Goal: Complete application form: Complete application form

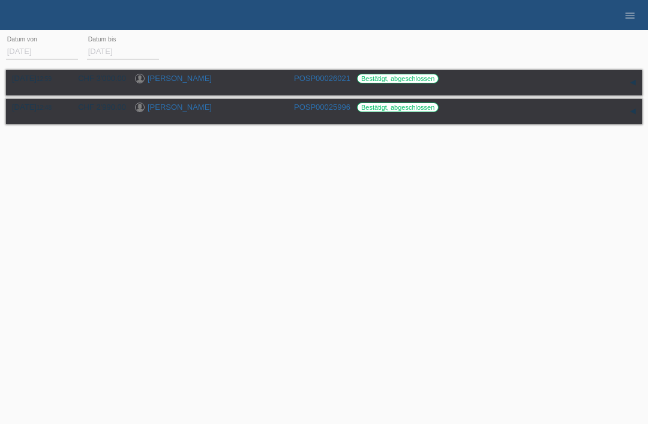
click at [641, 10] on li "menu" at bounding box center [630, 15] width 24 height 31
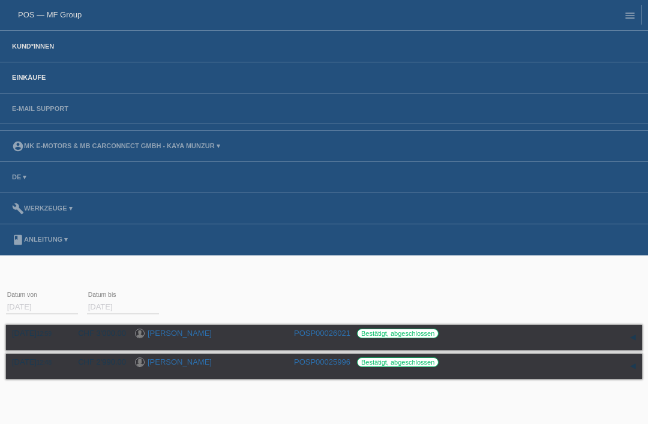
click at [25, 45] on link "Kund*innen" at bounding box center [33, 46] width 54 height 7
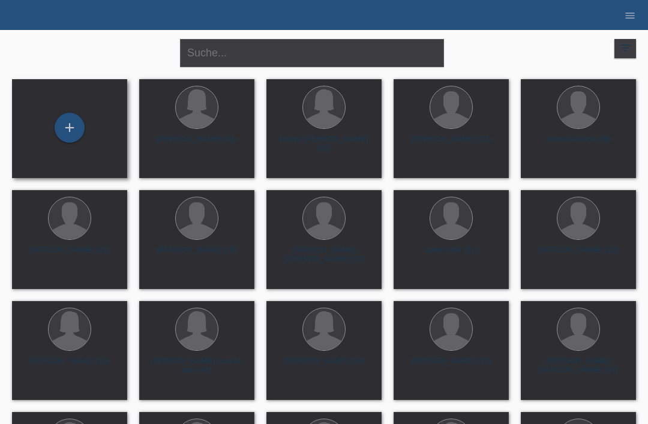
click at [83, 142] on div "+" at bounding box center [70, 129] width 96 height 32
click at [73, 119] on div "+" at bounding box center [69, 128] width 29 height 20
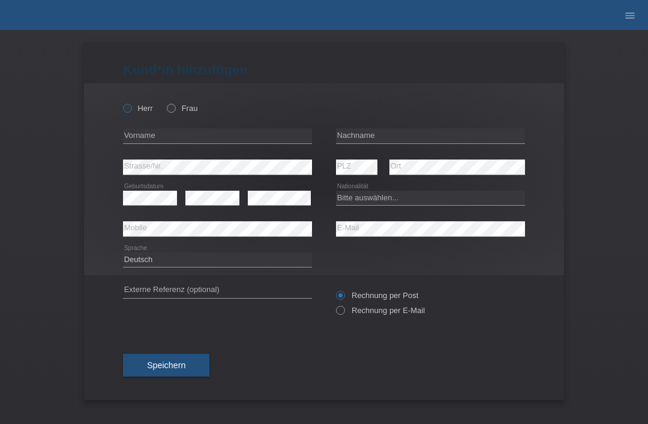
click at [138, 110] on label "Herr" at bounding box center [138, 108] width 30 height 9
click at [131, 110] on input "Herr" at bounding box center [127, 108] width 8 height 8
radio input "true"
click at [457, 130] on input "text" at bounding box center [430, 135] width 189 height 15
type input "[PERSON_NAME]"
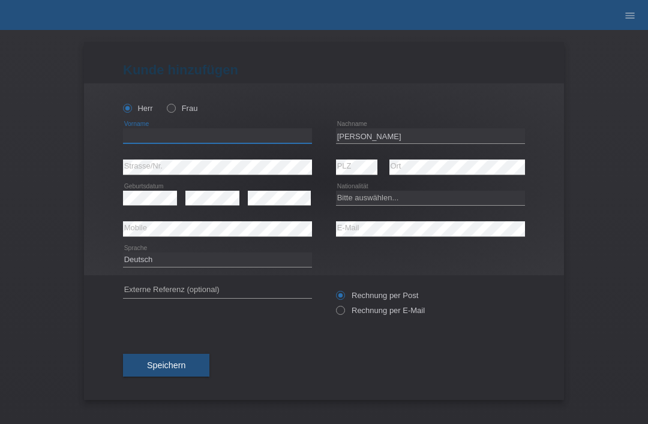
click at [142, 134] on input "text" at bounding box center [217, 135] width 189 height 15
type input "[PERSON_NAME]"
click at [365, 198] on select "Bitte auswählen... Schweiz Deutschland Liechtenstein Österreich ------------ Af…" at bounding box center [430, 198] width 189 height 14
select select "CH"
click at [145, 368] on button "Speichern" at bounding box center [166, 365] width 86 height 23
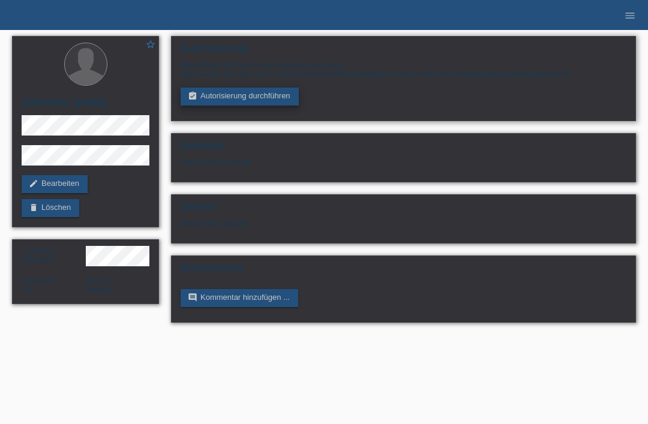
click at [215, 93] on link "assignment_turned_in Autorisierung durchführen" at bounding box center [240, 97] width 118 height 18
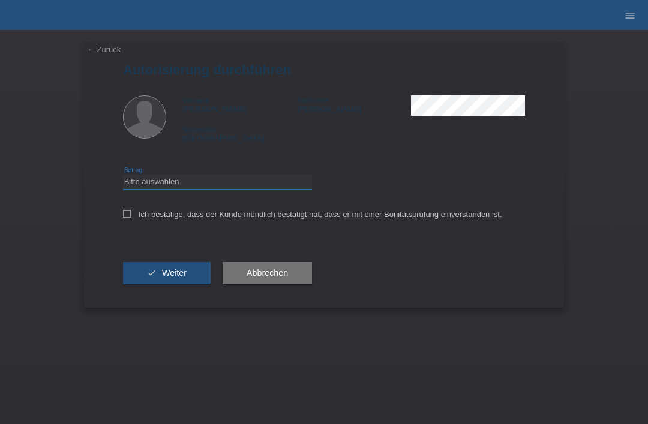
click at [134, 186] on select "Bitte auswählen CHF 1.00 - CHF 499.00 CHF 500.00 - CHF 1'999.00 CHF 2'000.00 - …" at bounding box center [217, 182] width 189 height 14
select select "3"
click at [128, 214] on icon at bounding box center [127, 214] width 8 height 8
click at [128, 214] on input "Ich bestätige, dass der Kunde mündlich bestätigt hat, dass er mit einer Bonität…" at bounding box center [127, 214] width 8 height 8
checkbox input "true"
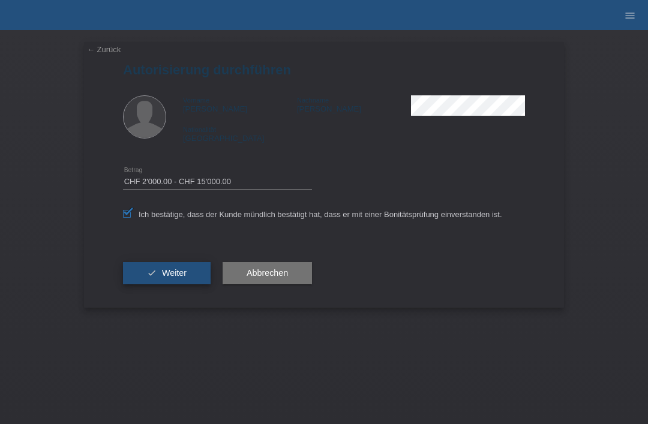
click at [143, 278] on button "check Weiter" at bounding box center [167, 273] width 88 height 23
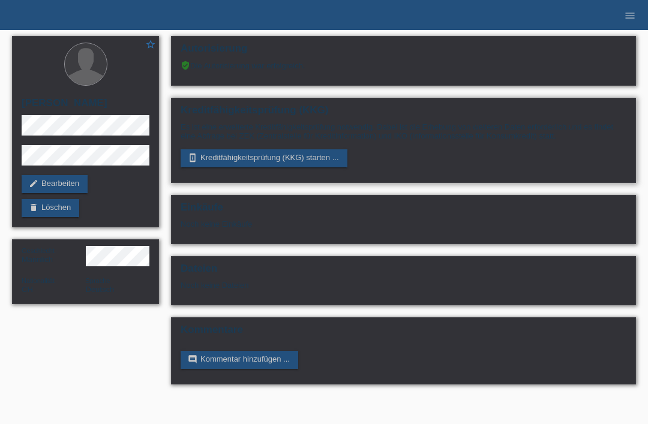
click at [209, 181] on div "Kreditfähigkeitsprüfung (KKG) Es ist eine erweiterte Kreditfähigkeitsprüfung no…" at bounding box center [403, 140] width 465 height 85
click at [209, 167] on link "perm_device_information Kreditfähigkeitsprüfung (KKG) starten ..." at bounding box center [264, 158] width 167 height 18
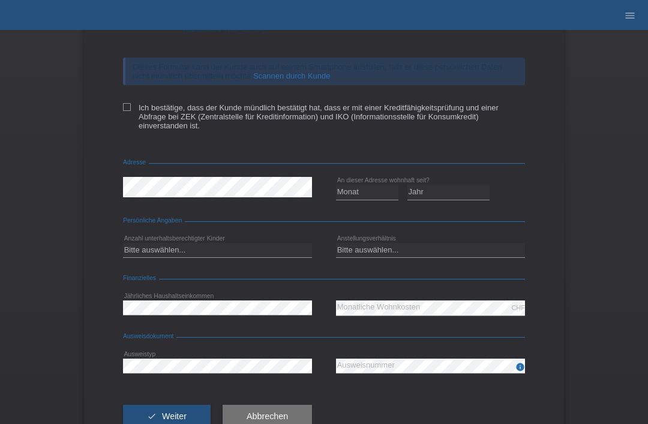
scroll to position [118, 0]
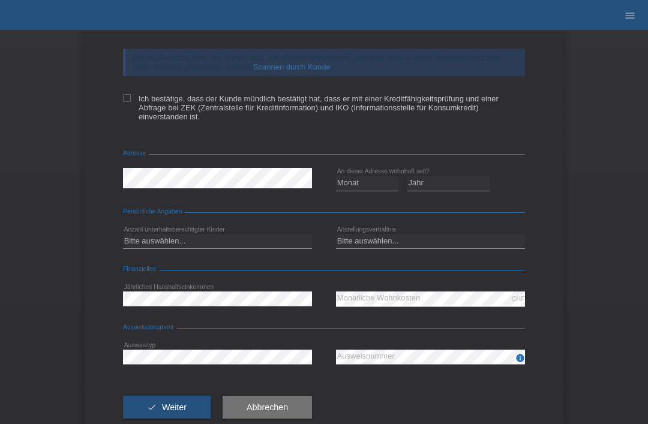
click at [131, 101] on label "Ich bestätige, dass der Kunde mündlich bestätigt hat, dass er mit einer Kreditf…" at bounding box center [324, 107] width 402 height 27
click at [131, 101] on input "Ich bestätige, dass der Kunde mündlich bestätigt hat, dass er mit einer Kreditf…" at bounding box center [127, 98] width 8 height 8
checkbox input "true"
click at [391, 190] on select "Monat 01 02 03 04 05 06 07 08 09 10" at bounding box center [367, 183] width 62 height 14
select select "01"
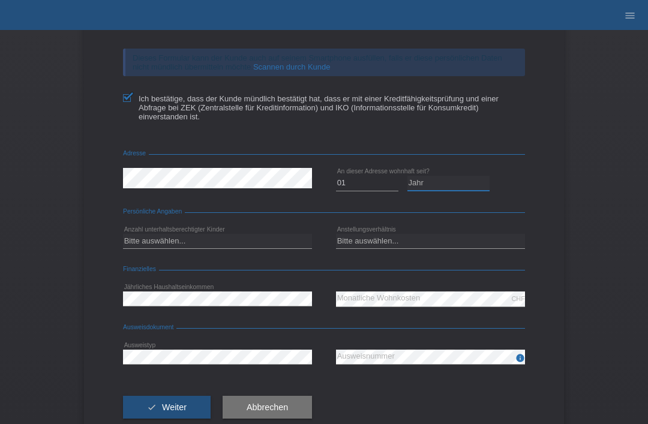
click at [434, 190] on select "Jahr 2025 2024 2023 2022 2021 2020 2019 2018 2017 2016 2015 2014 2013 2012 2011…" at bounding box center [448, 183] width 83 height 14
select select "2016"
click at [159, 248] on select "Bitte auswählen... 0 1 2 3 4 5 6 7 8 9" at bounding box center [217, 241] width 189 height 14
select select "0"
click at [484, 244] on select "Bitte auswählen... Unbefristet Befristet Lehrling/Student Pensioniert Nicht arb…" at bounding box center [430, 241] width 189 height 14
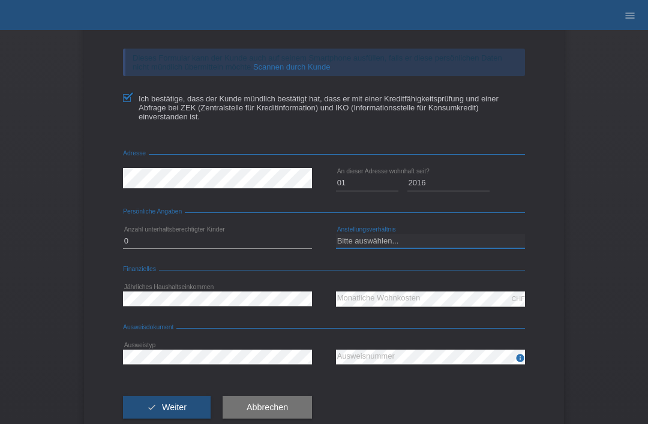
select select "UNLIMITED"
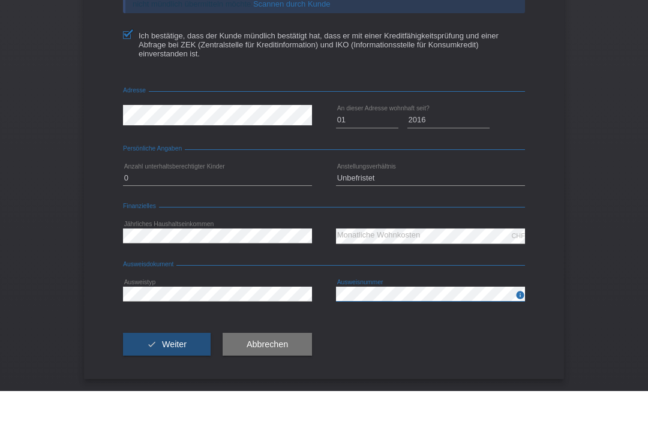
scroll to position [159, 0]
click at [162, 373] on span "Weiter" at bounding box center [174, 378] width 25 height 10
